Goal: Task Accomplishment & Management: Use online tool/utility

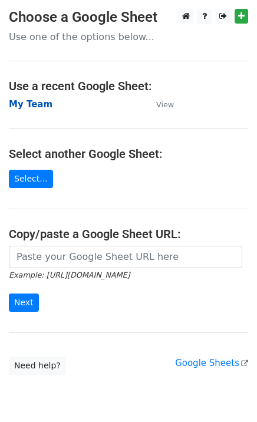
click at [39, 104] on strong "My Team" at bounding box center [31, 104] width 44 height 11
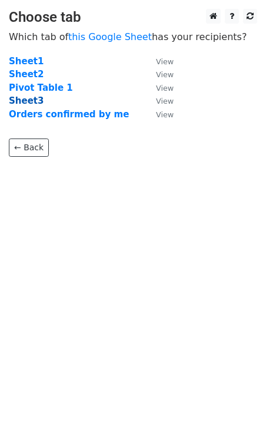
click at [28, 102] on strong "Sheet3" at bounding box center [26, 101] width 35 height 11
